Goal: Information Seeking & Learning: Learn about a topic

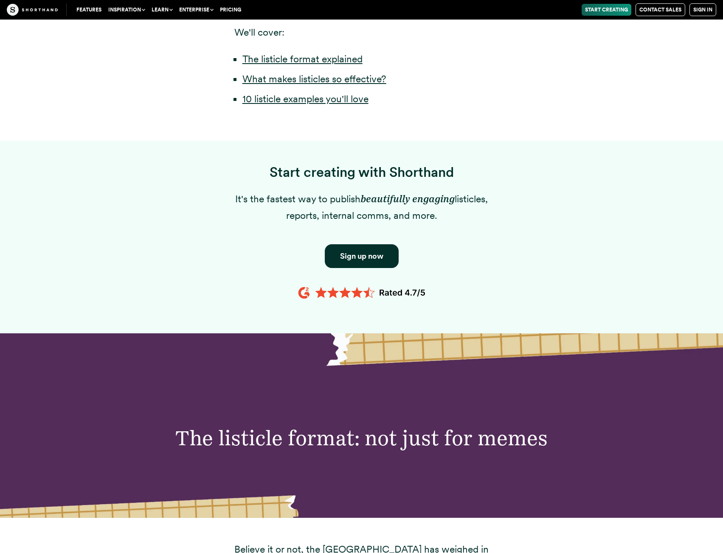
scroll to position [1018, 0]
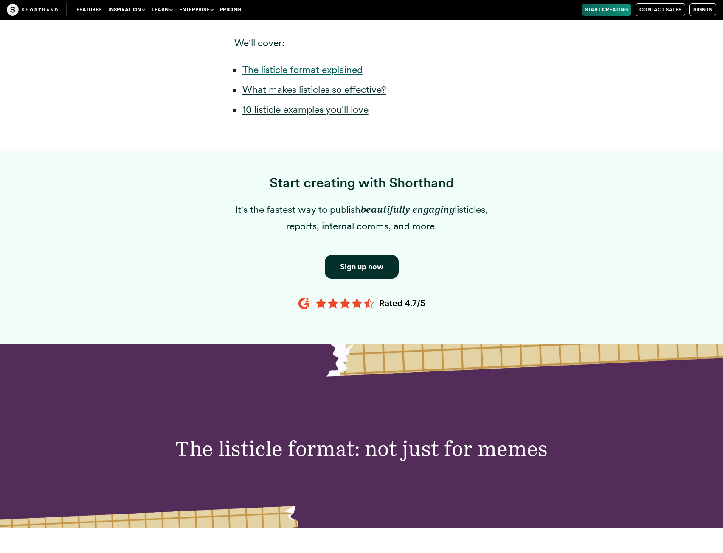
click at [330, 76] on link "The listicle format explained" at bounding box center [302, 70] width 120 height 12
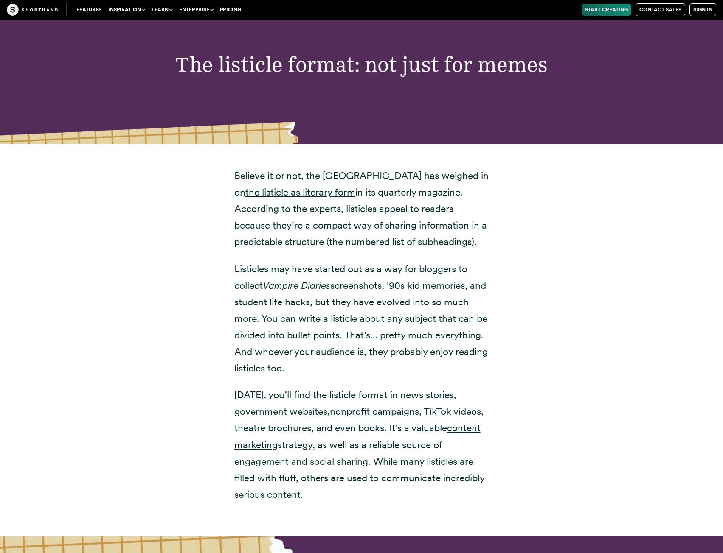
scroll to position [1445, 0]
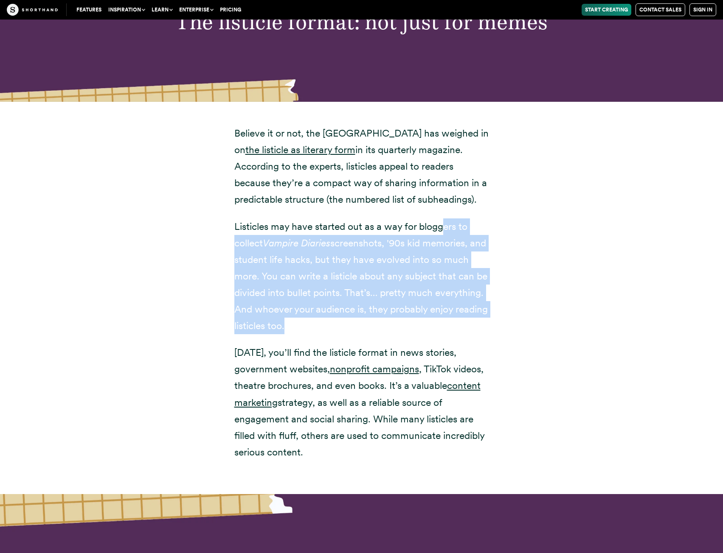
drag, startPoint x: 443, startPoint y: 243, endPoint x: 426, endPoint y: 343, distance: 101.6
click at [426, 335] on p "Listicles may have started out as a way for bloggers to collect Vampire Diaries…" at bounding box center [361, 277] width 255 height 116
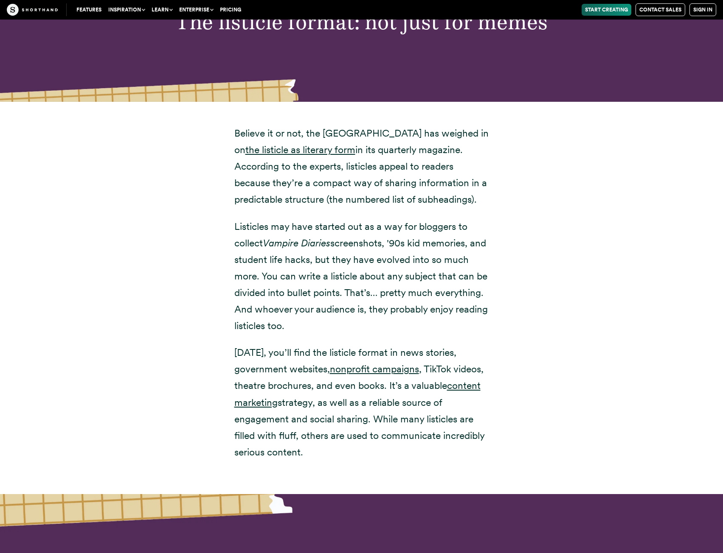
drag, startPoint x: 426, startPoint y: 343, endPoint x: 450, endPoint y: 476, distance: 135.0
click at [450, 461] on div "Believe it or not, the [GEOGRAPHIC_DATA] has weighed in on the listicle as lite…" at bounding box center [361, 293] width 255 height 336
click at [450, 461] on p "[DATE], you’ll find the listicle format in news stories, government websites, n…" at bounding box center [361, 403] width 255 height 116
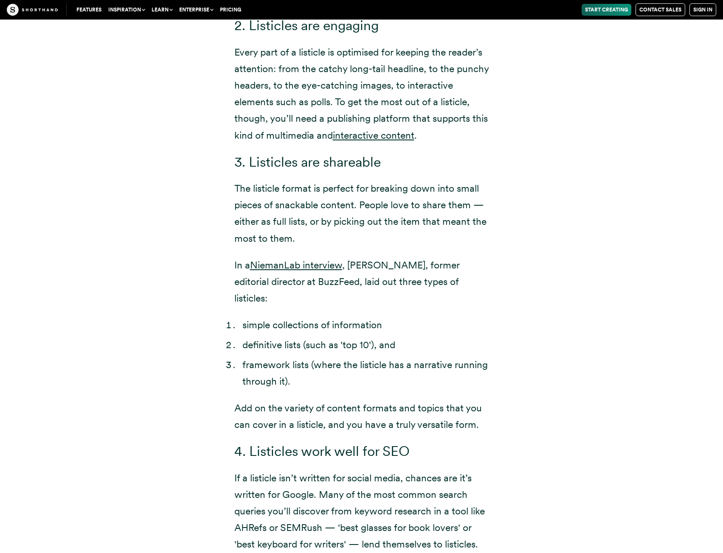
scroll to position [2379, 0]
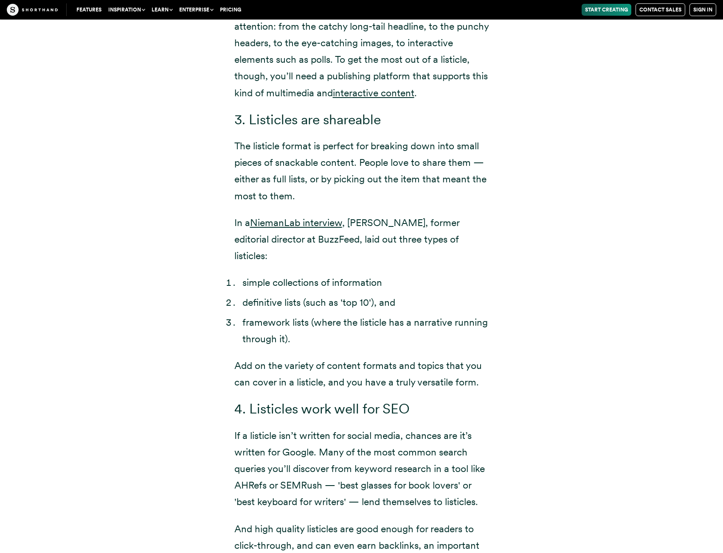
drag, startPoint x: 463, startPoint y: 338, endPoint x: 470, endPoint y: 339, distance: 6.4
click at [470, 339] on li "framework lists (where the listicle has a narrative running through it)." at bounding box center [365, 330] width 247 height 33
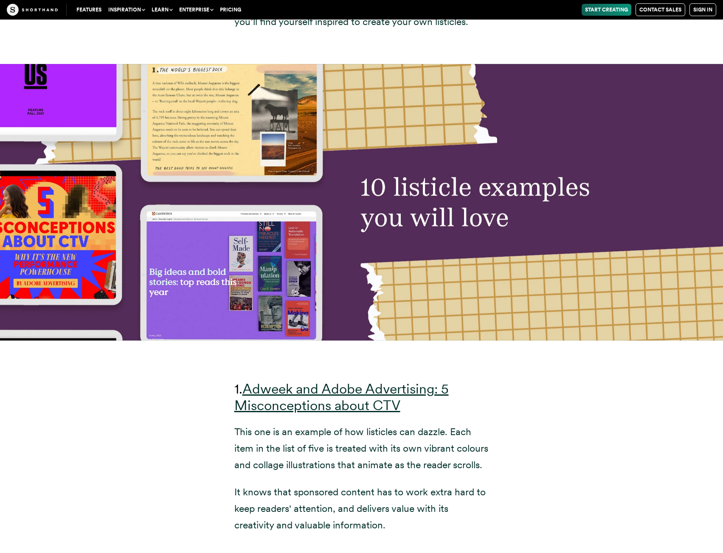
scroll to position [3398, 0]
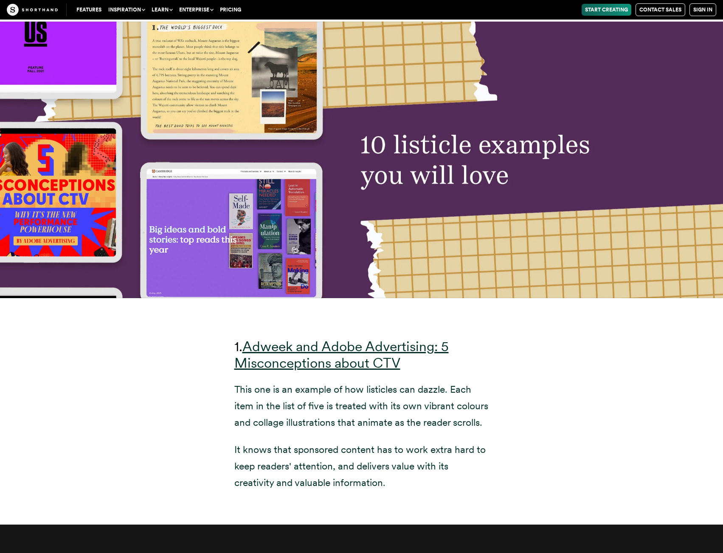
drag, startPoint x: 593, startPoint y: 270, endPoint x: 583, endPoint y: 305, distance: 36.3
drag, startPoint x: 583, startPoint y: 305, endPoint x: 575, endPoint y: 334, distance: 30.0
click at [575, 334] on div "1. Adweek and Adobe Advertising: 5 Misconceptions about CTV This one is an exam…" at bounding box center [361, 411] width 577 height 227
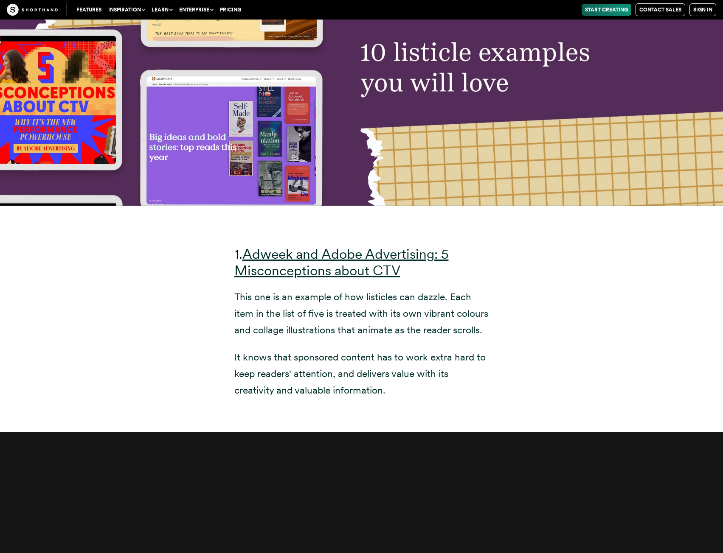
scroll to position [3482, 0]
